Goal: Navigation & Orientation: Find specific page/section

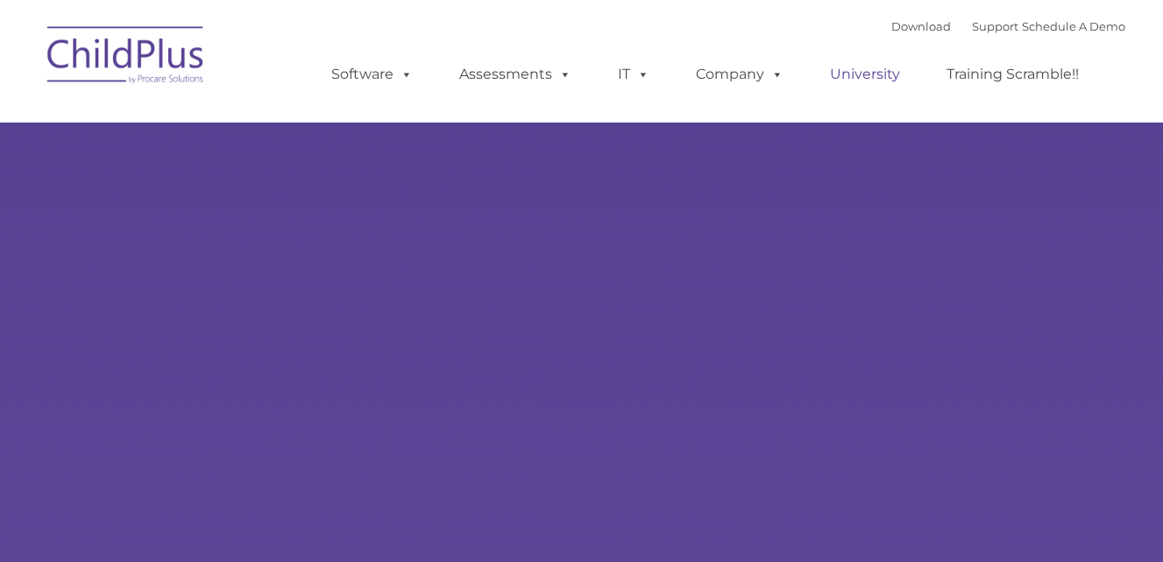
select select "MEDIUM"
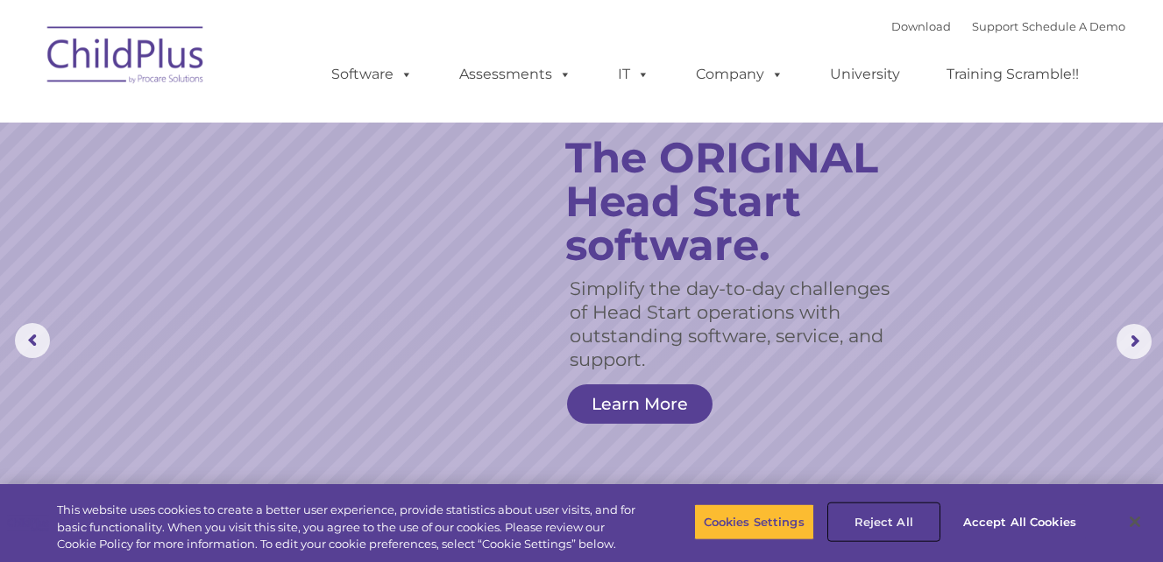
click at [909, 522] on button "Reject All" at bounding box center [884, 522] width 110 height 37
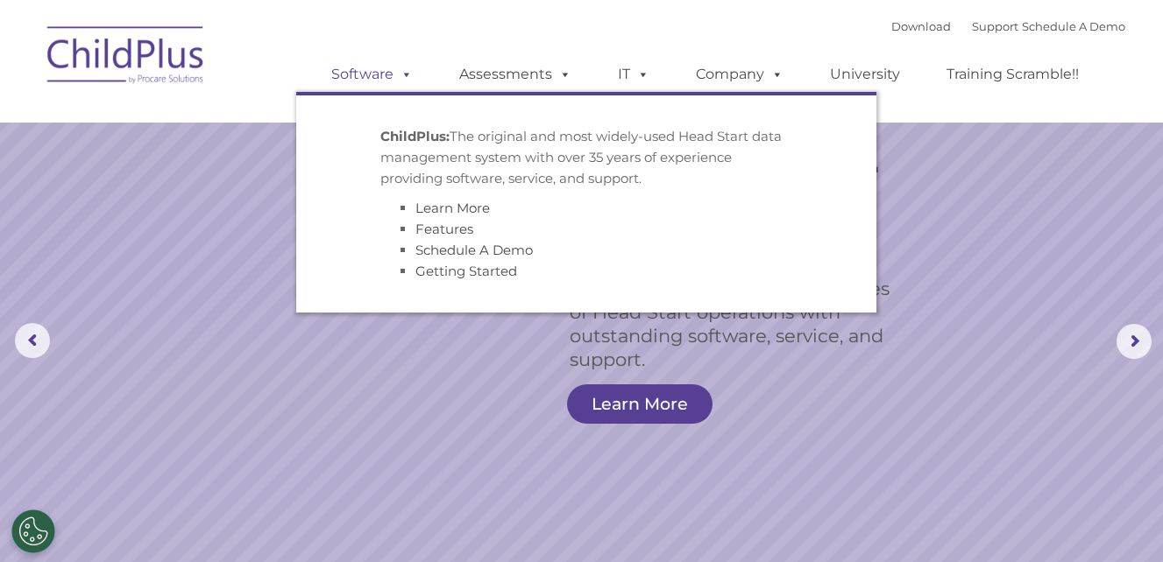
click at [402, 76] on span at bounding box center [402, 74] width 19 height 17
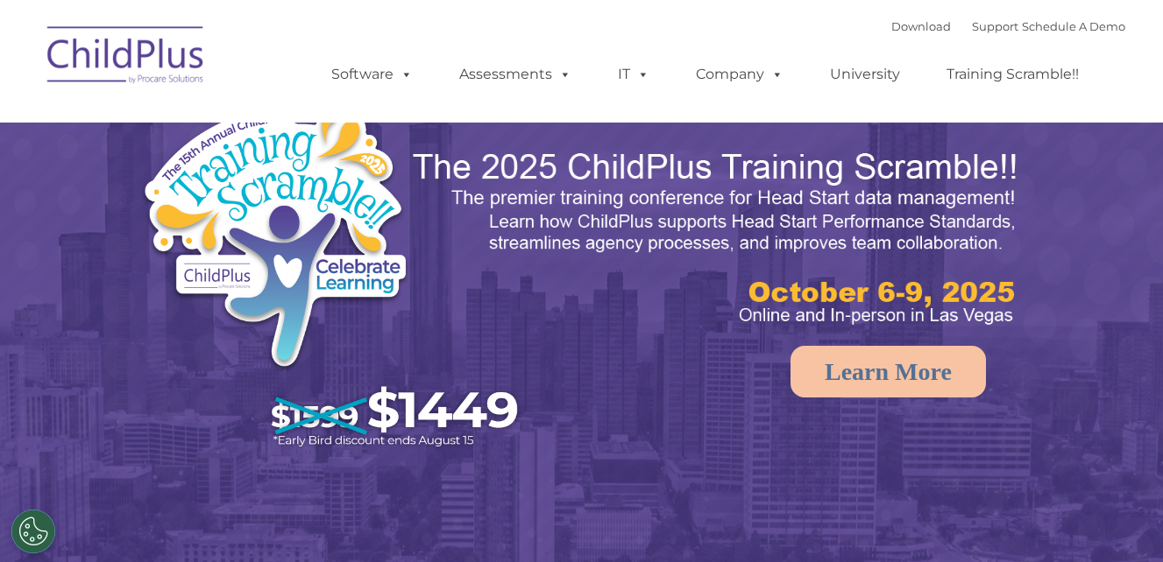
select select "MEDIUM"
